Goal: Navigation & Orientation: Understand site structure

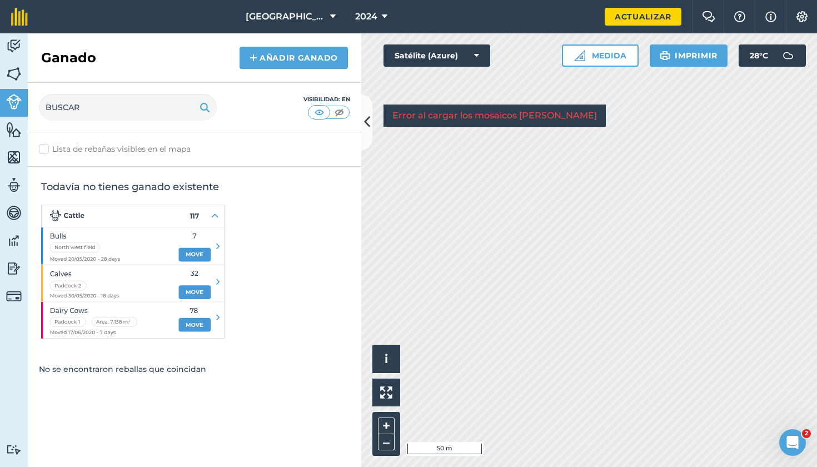
click at [17, 76] on img at bounding box center [14, 74] width 16 height 17
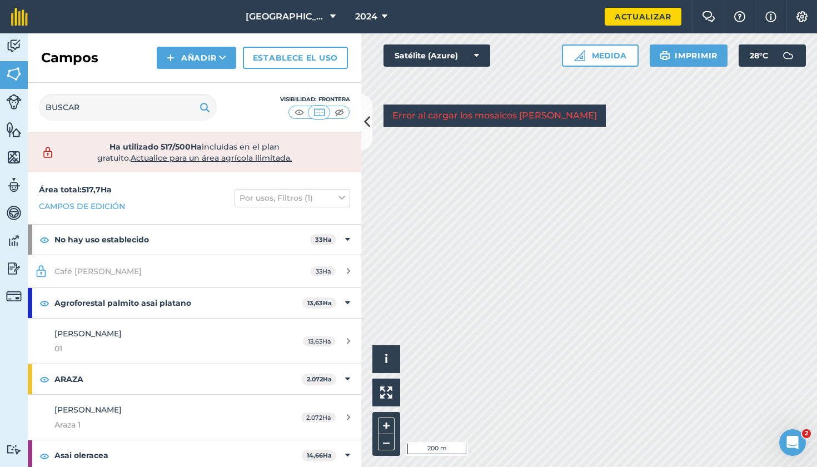
click at [171, 171] on div "Activity Fields Livestock Features Maps Team Vehicles Data Reporting Billing Tu…" at bounding box center [408, 250] width 817 height 434
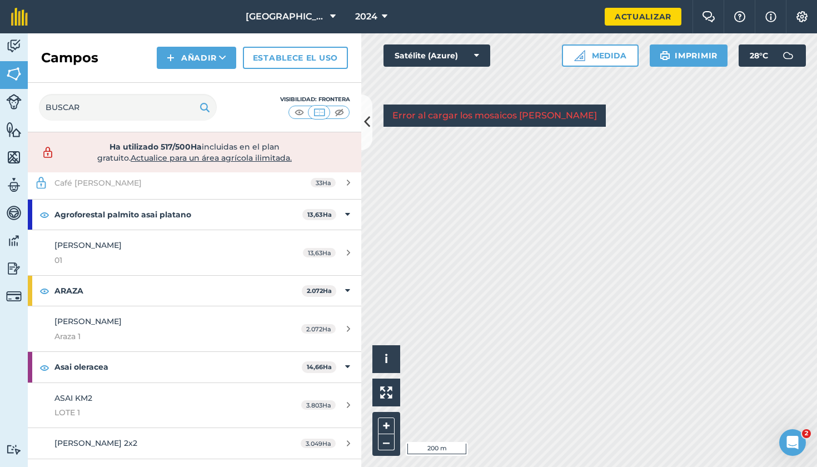
scroll to position [93, 0]
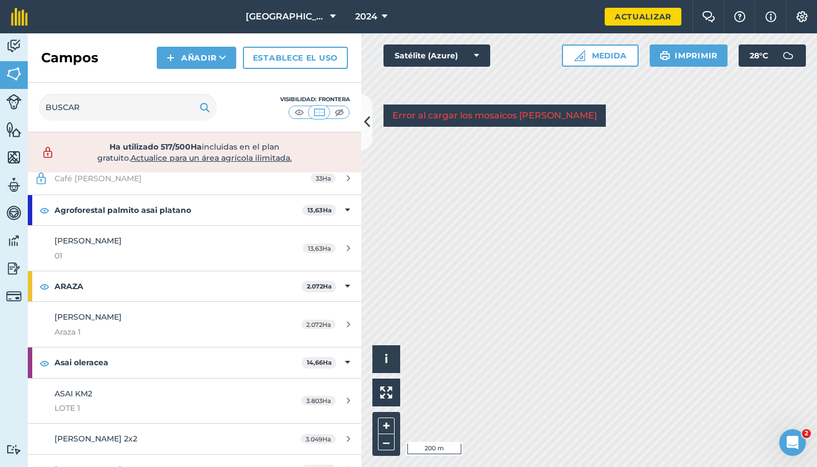
click at [372, 122] on button at bounding box center [366, 123] width 11 height 56
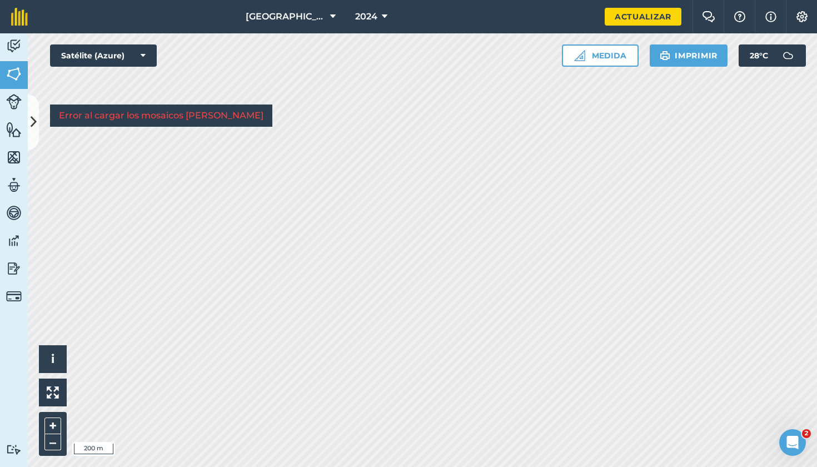
click at [447, 0] on html "[GEOGRAPHIC_DATA]. Origen 2024 Actualizar Chat de la granja ayuda información C…" at bounding box center [408, 233] width 817 height 467
click at [18, 153] on img at bounding box center [14, 157] width 16 height 17
click at [31, 126] on icon at bounding box center [34, 121] width 6 height 19
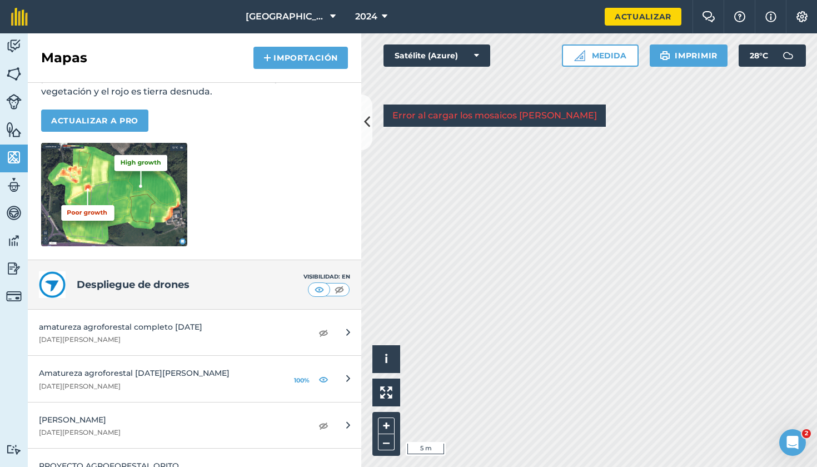
scroll to position [138, 0]
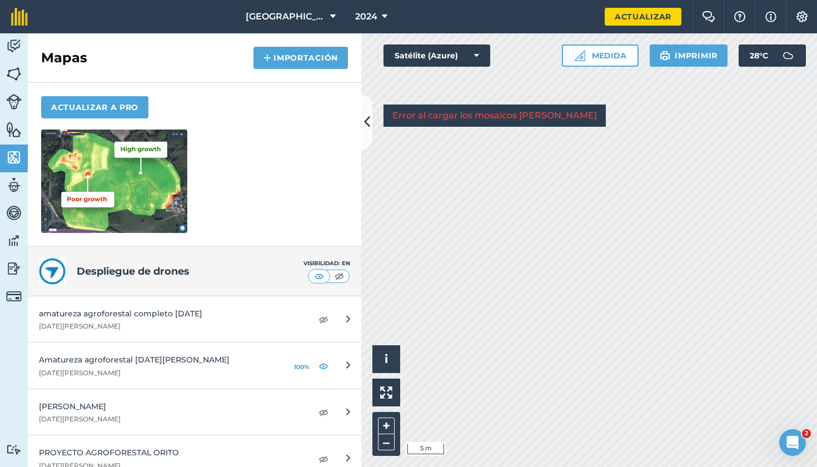
click at [323, 321] on img at bounding box center [324, 319] width 10 height 13
click at [17, 76] on img at bounding box center [14, 74] width 16 height 17
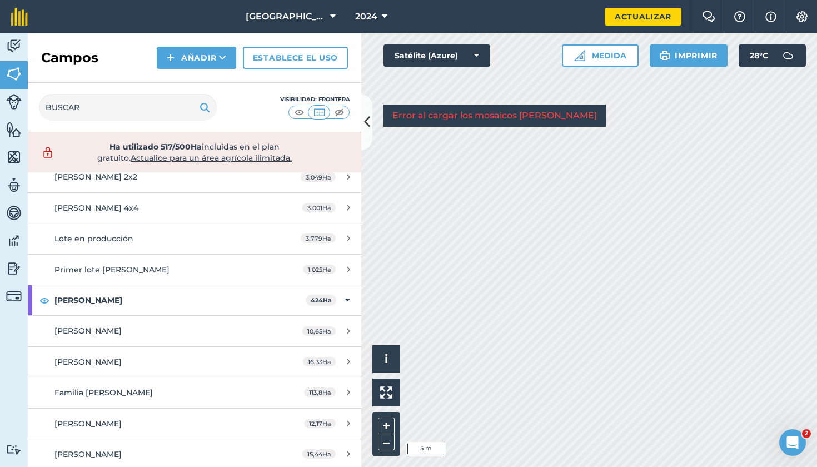
scroll to position [361, 0]
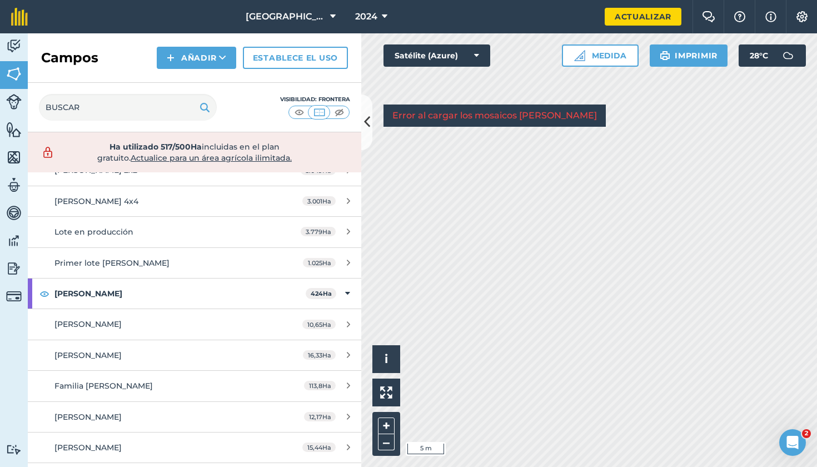
click at [14, 126] on img at bounding box center [14, 129] width 16 height 17
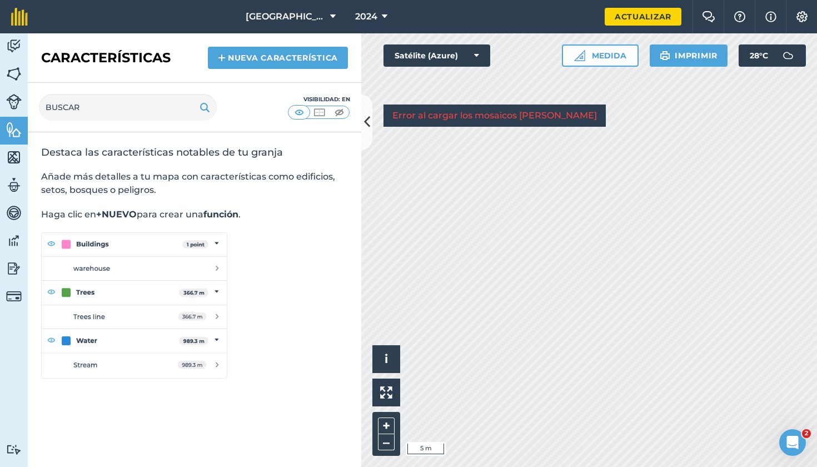
click at [15, 156] on img at bounding box center [14, 157] width 16 height 17
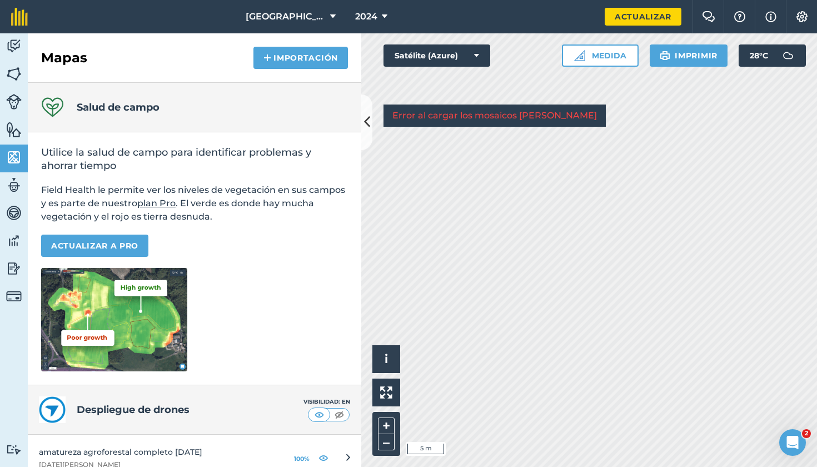
click at [11, 189] on img at bounding box center [14, 185] width 16 height 17
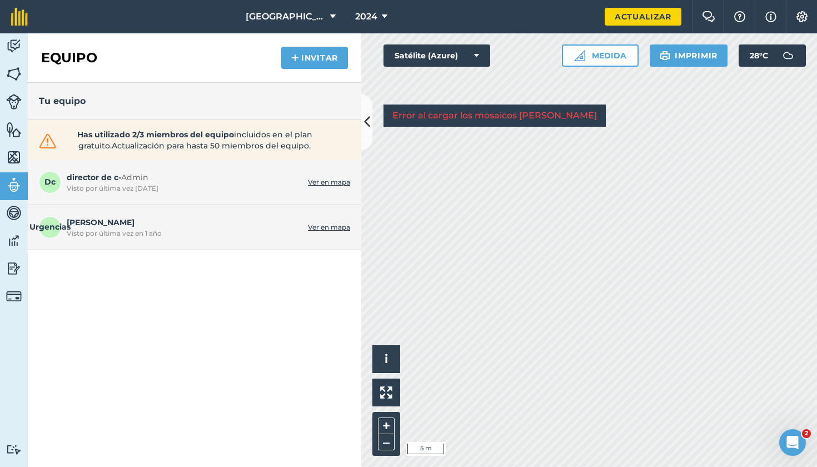
click at [13, 212] on img at bounding box center [14, 213] width 16 height 17
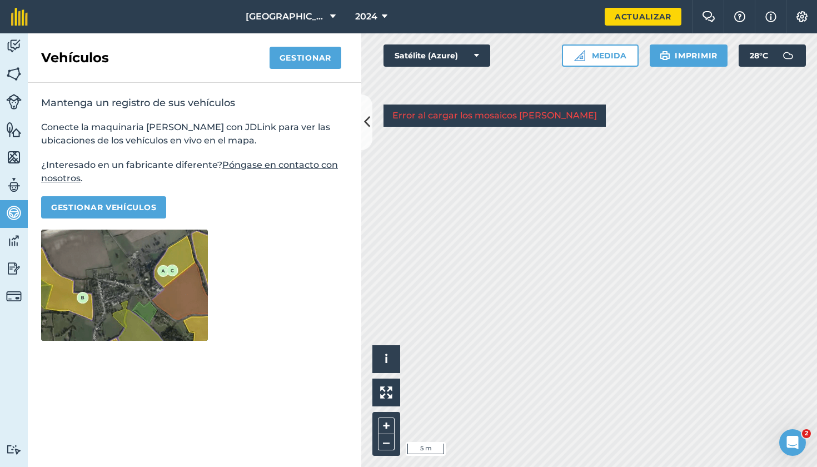
click at [16, 240] on img at bounding box center [14, 240] width 16 height 17
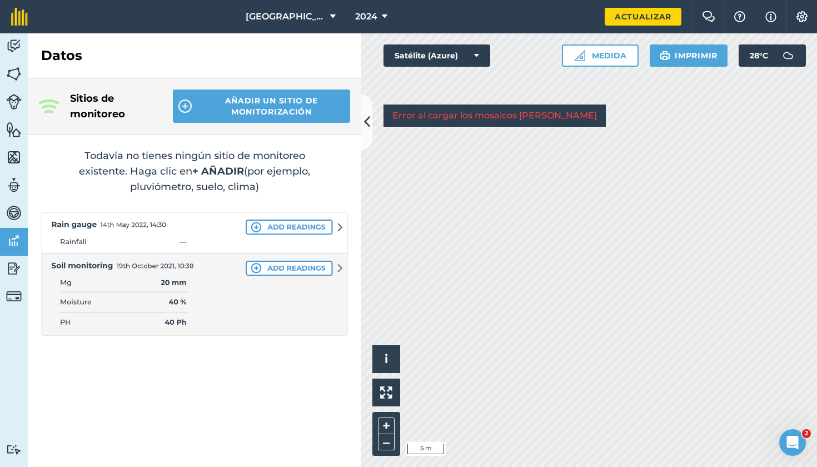
click at [9, 265] on img at bounding box center [14, 268] width 16 height 17
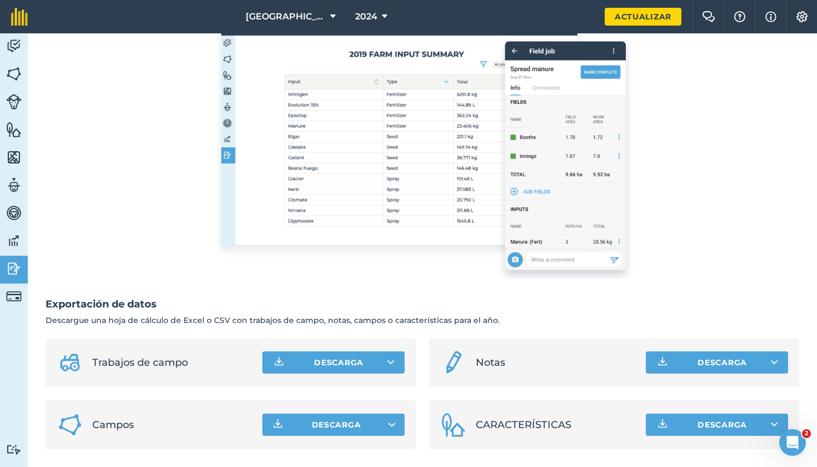
scroll to position [189, 0]
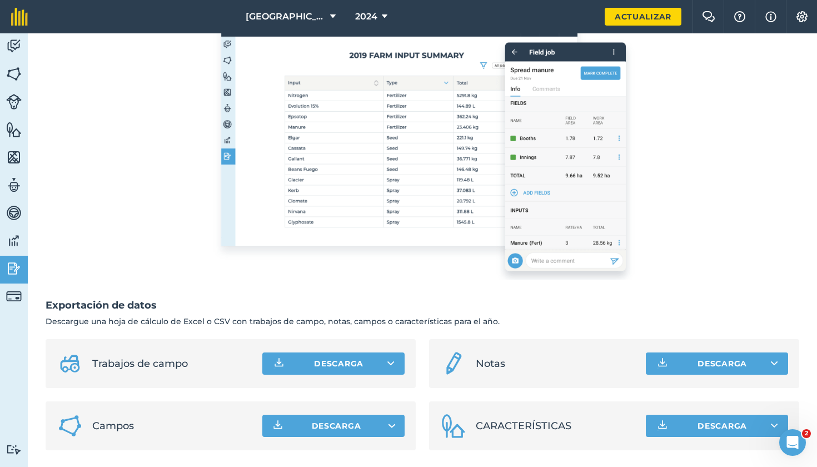
click at [12, 73] on img at bounding box center [14, 74] width 16 height 17
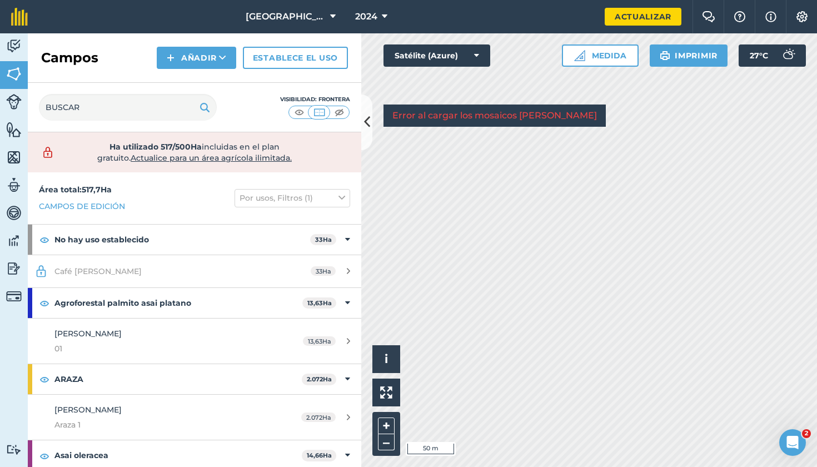
click at [366, 112] on button at bounding box center [366, 123] width 11 height 56
